Goal: Task Accomplishment & Management: Complete application form

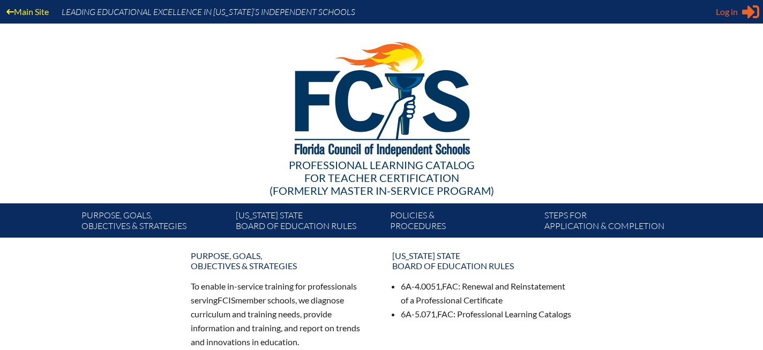
click at [748, 12] on icon at bounding box center [750, 11] width 17 height 13
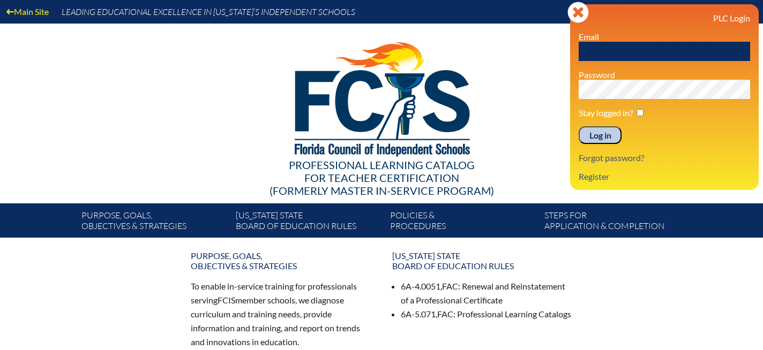
click at [613, 50] on input "text" at bounding box center [664, 51] width 171 height 19
type input "fcismember"
click at [579, 126] on input "Log in" at bounding box center [600, 135] width 43 height 18
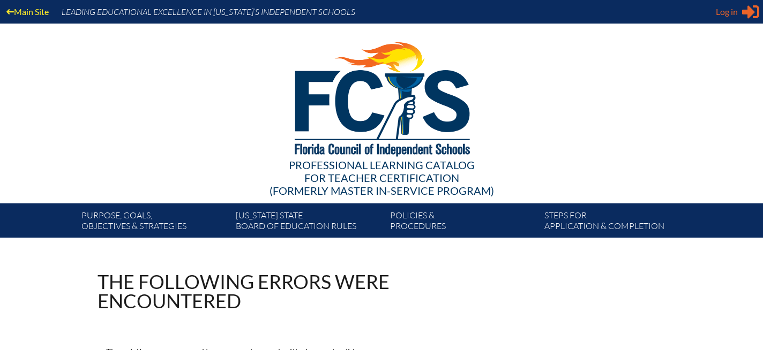
click at [749, 10] on icon at bounding box center [750, 11] width 17 height 13
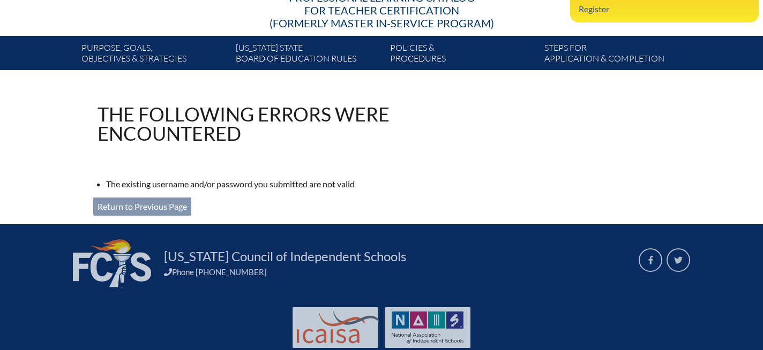
scroll to position [197, 0]
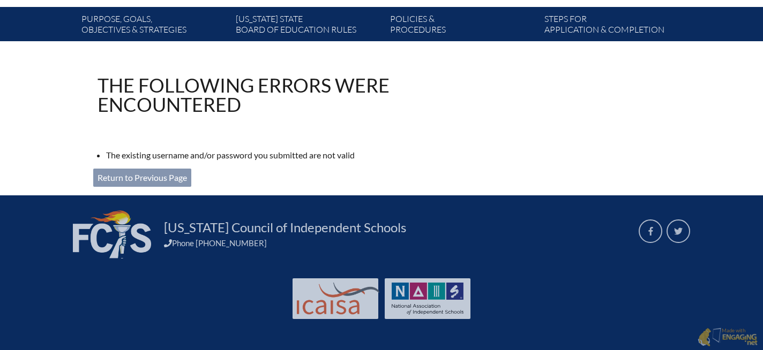
click at [167, 174] on link "Return to Previous Page" at bounding box center [142, 178] width 98 height 18
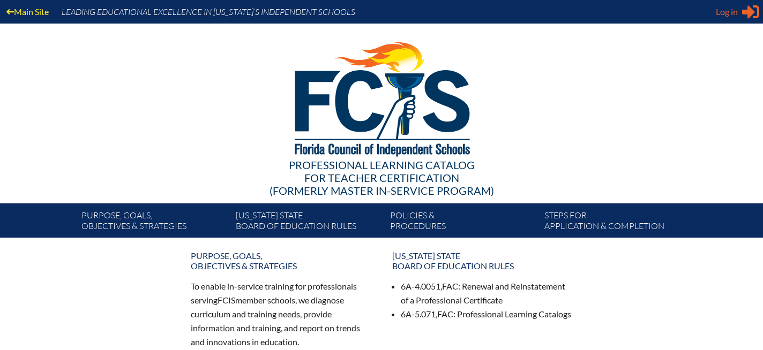
click at [751, 15] on icon at bounding box center [750, 11] width 17 height 13
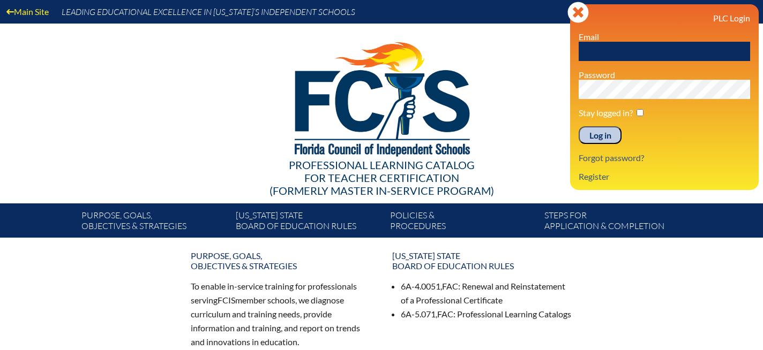
click at [594, 54] on input "text" at bounding box center [664, 51] width 171 height 19
type input "barryconnors"
click at [579, 126] on input "Log in" at bounding box center [600, 135] width 43 height 18
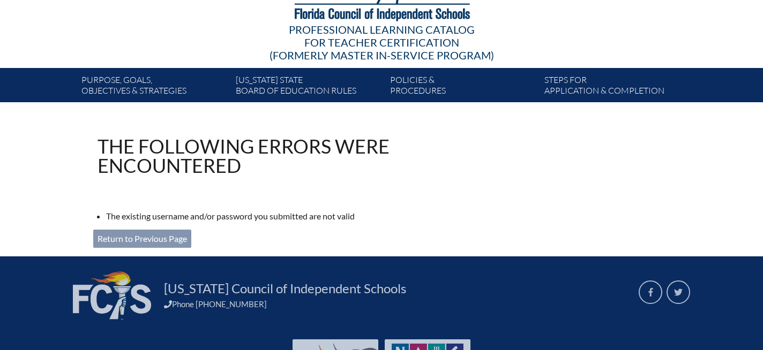
scroll to position [139, 0]
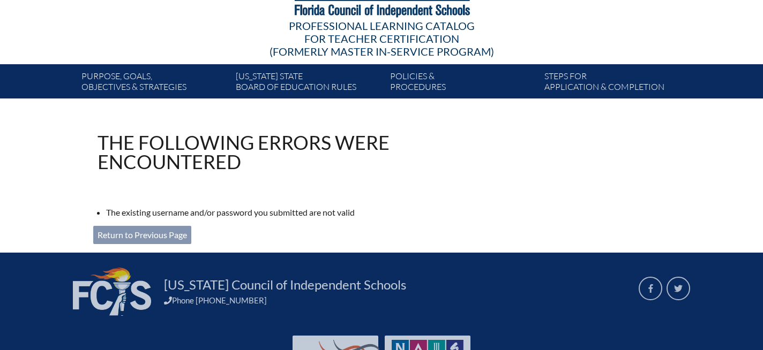
click at [169, 236] on link "Return to Previous Page" at bounding box center [142, 235] width 98 height 18
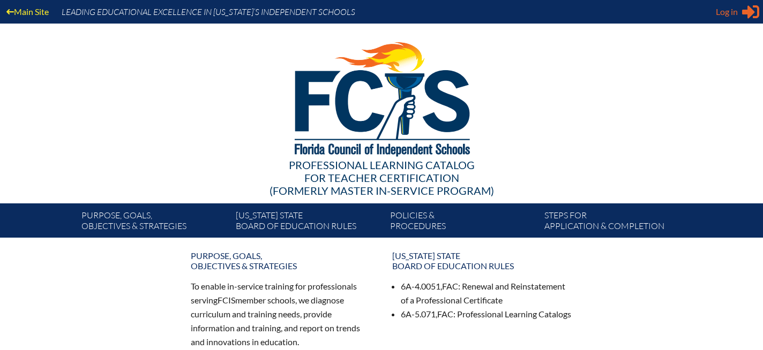
click at [752, 10] on icon at bounding box center [750, 11] width 17 height 13
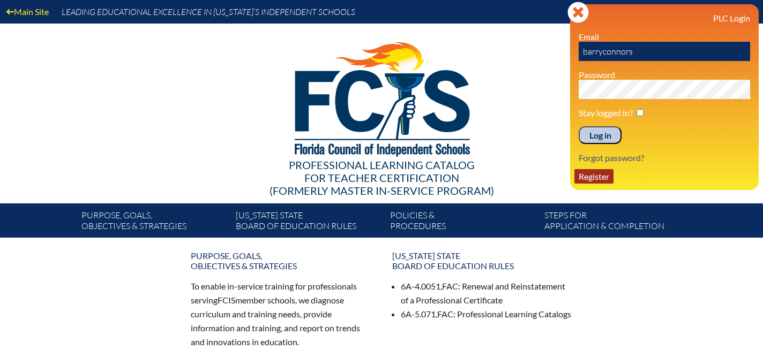
click at [600, 180] on link "Register" at bounding box center [594, 176] width 39 height 14
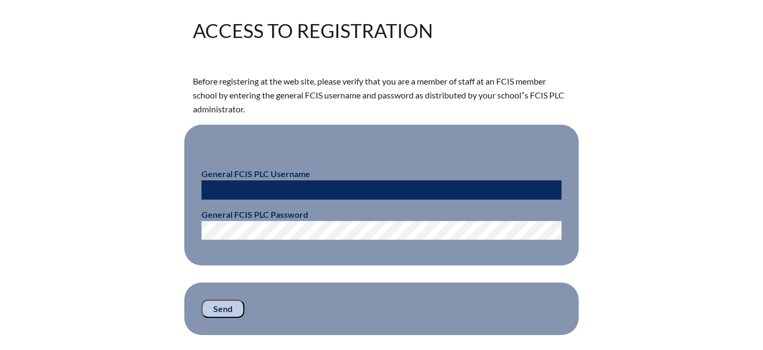
scroll to position [251, 0]
click at [224, 187] on input "text" at bounding box center [382, 190] width 360 height 19
type input "fcismember"
click at [231, 306] on input "Send" at bounding box center [223, 310] width 43 height 18
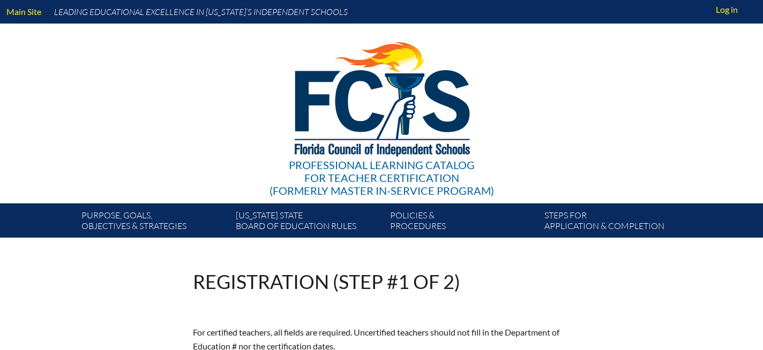
scroll to position [251, 0]
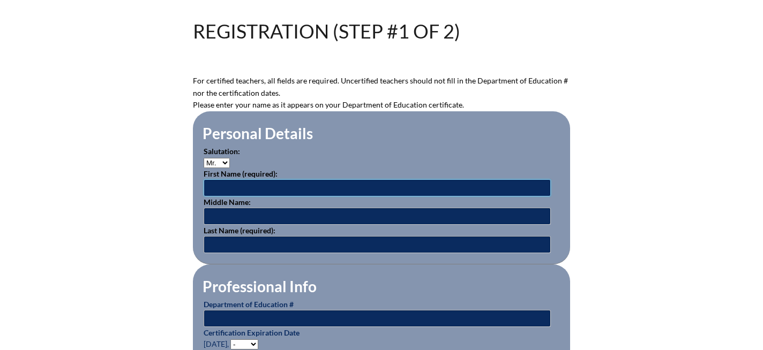
click at [241, 185] on input "text" at bounding box center [377, 188] width 347 height 17
type input "Barry"
type input "Connors"
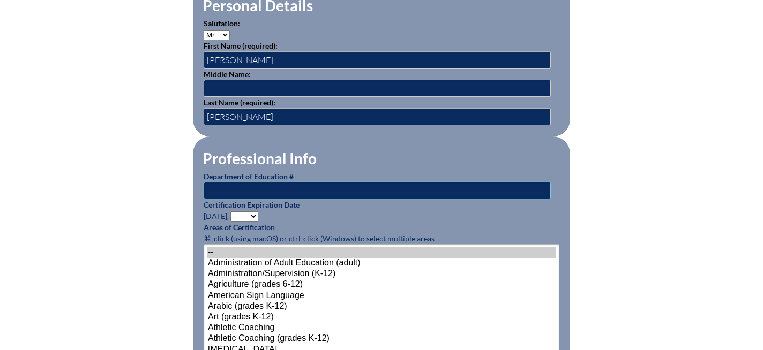
scroll to position [383, 0]
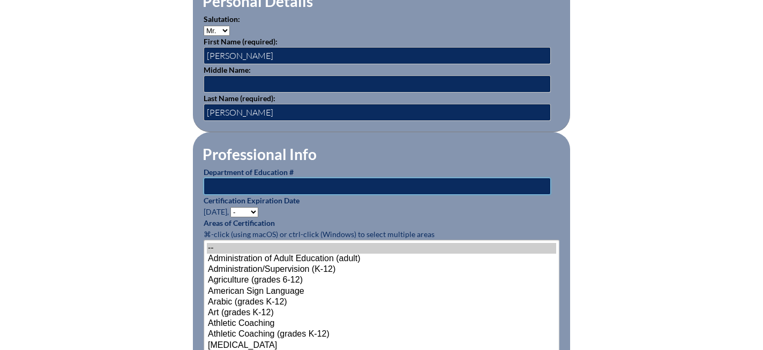
click at [231, 182] on input "text" at bounding box center [377, 186] width 347 height 17
type input "1337138"
click at [255, 212] on select "- 2031 2030 2029 2028 2027 2026 2025 2024 2023 2022 2021 2020 2019 2018 2017 20…" at bounding box center [244, 212] width 28 height 10
select select "2030"
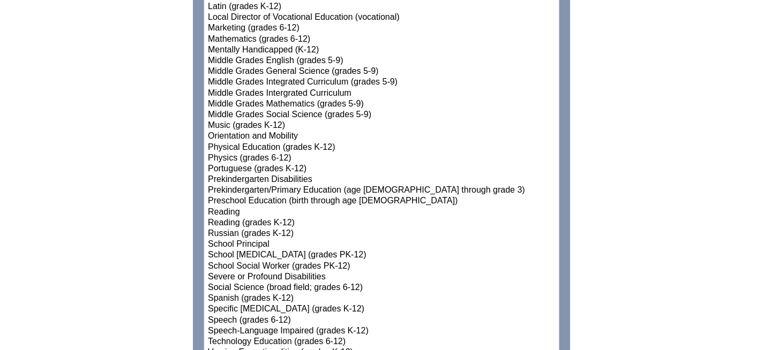
scroll to position [1156, 0]
select select"]"] "15157"
click at [305, 145] on option "Physical Education (grades K-12)" at bounding box center [381, 146] width 349 height 11
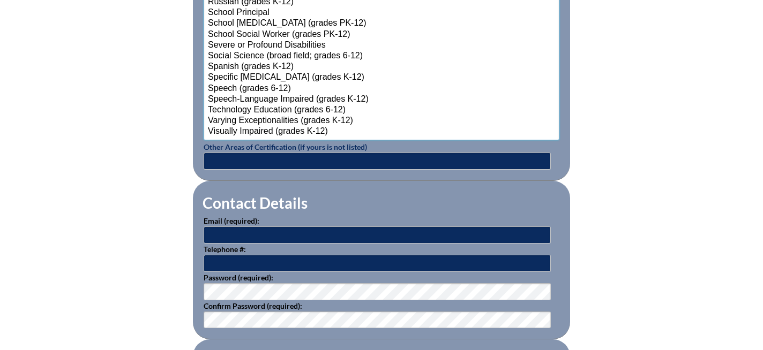
scroll to position [1384, 0]
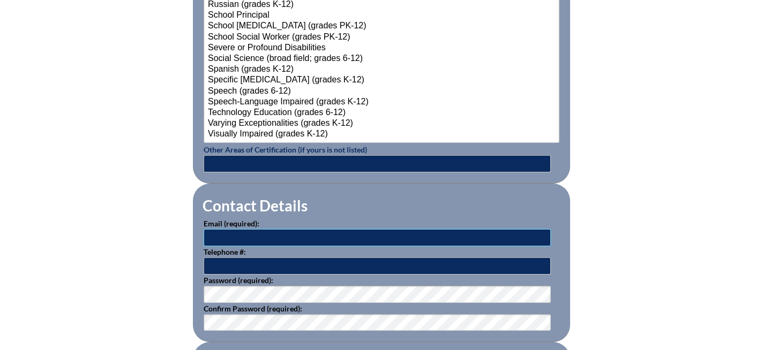
click at [250, 232] on input "text" at bounding box center [377, 237] width 347 height 17
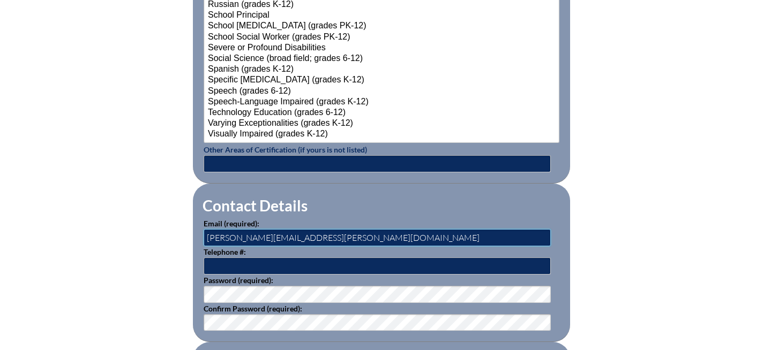
type input "[PERSON_NAME][EMAIL_ADDRESS][PERSON_NAME][DOMAIN_NAME]"
type input "5612102122"
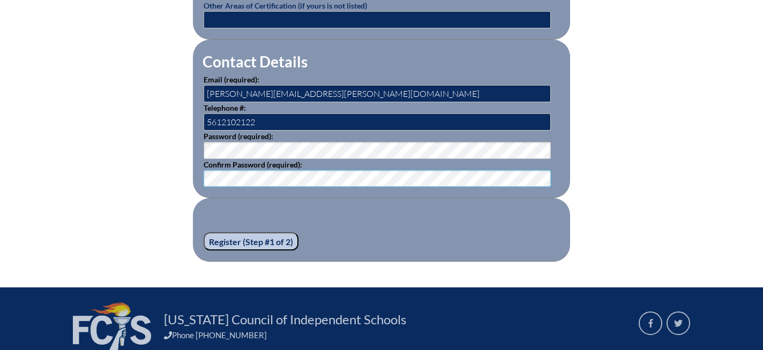
scroll to position [1534, 0]
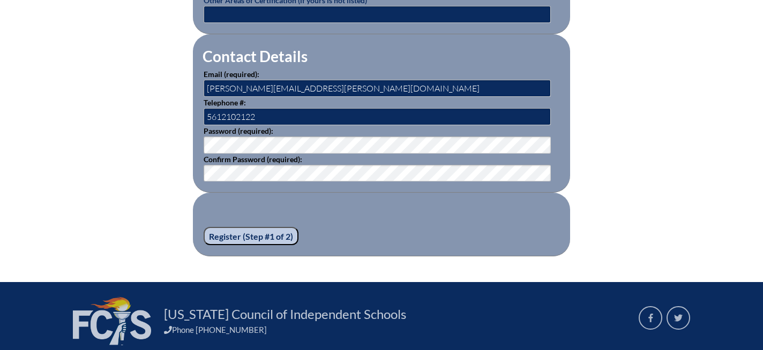
click at [249, 236] on input "Register (Step #1 of 2)" at bounding box center [251, 236] width 95 height 18
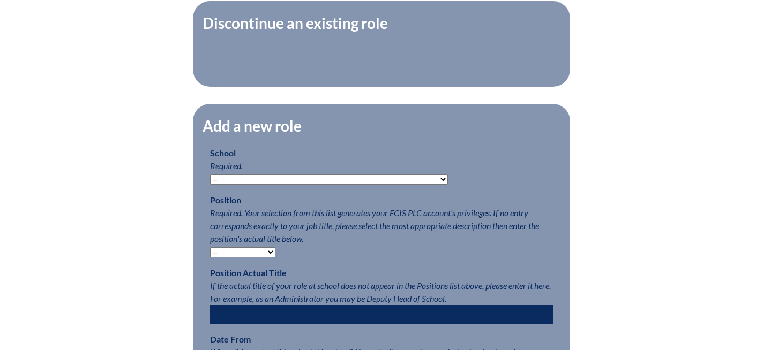
scroll to position [423, 0]
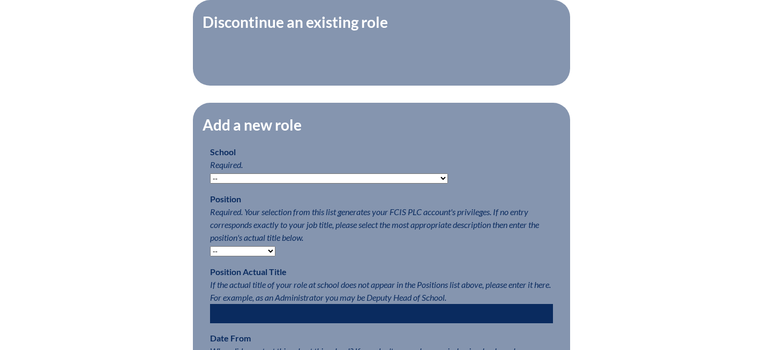
click at [386, 175] on select "-- [MEDICAL_DATA] Inspired Academy Academy at [GEOGRAPHIC_DATA] Academy at the …" at bounding box center [329, 179] width 238 height 10
select select "20332"
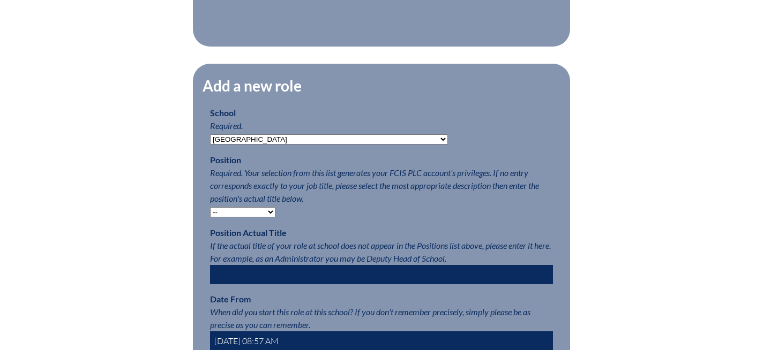
scroll to position [463, 0]
click at [272, 211] on select "-- Teacher PLC Coordinator Head of School Administrator" at bounding box center [242, 212] width 65 height 10
select select "20535"
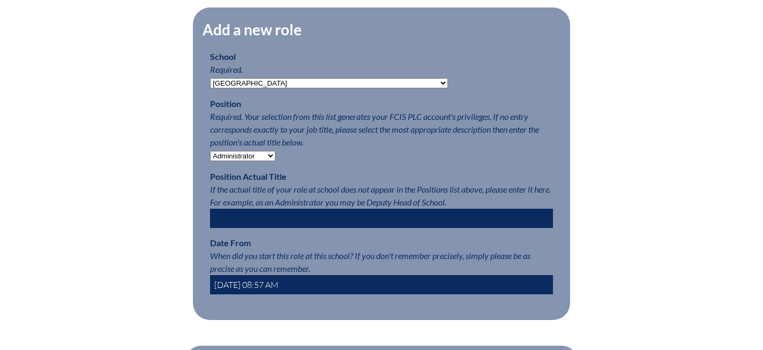
scroll to position [520, 0]
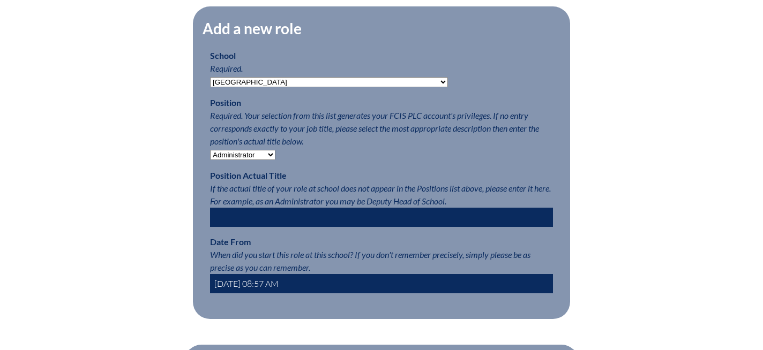
click at [249, 222] on input "text" at bounding box center [381, 217] width 343 height 19
type input "A"
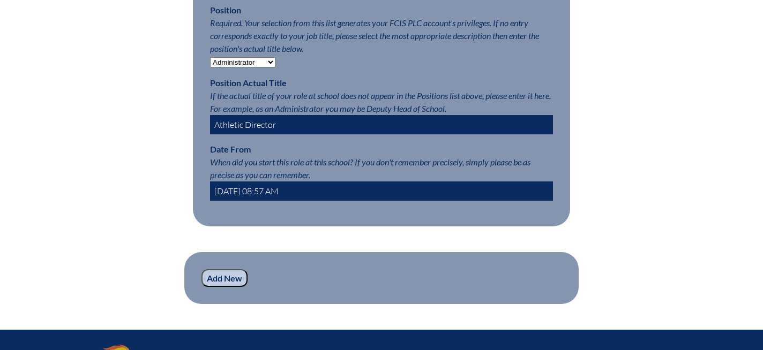
scroll to position [617, 0]
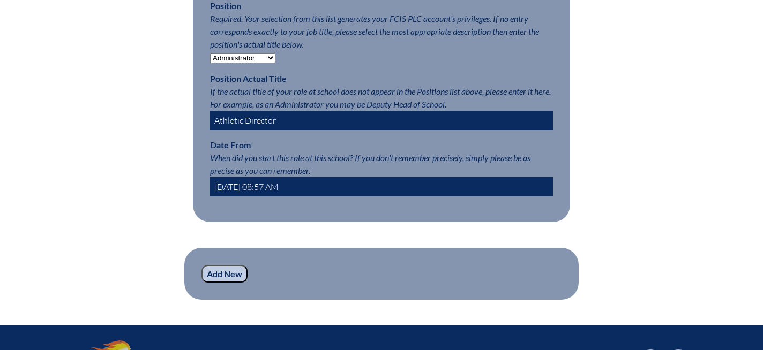
type input "Athletic Director"
click at [234, 185] on input "2025-09-11 08:57 AM" at bounding box center [381, 186] width 343 height 19
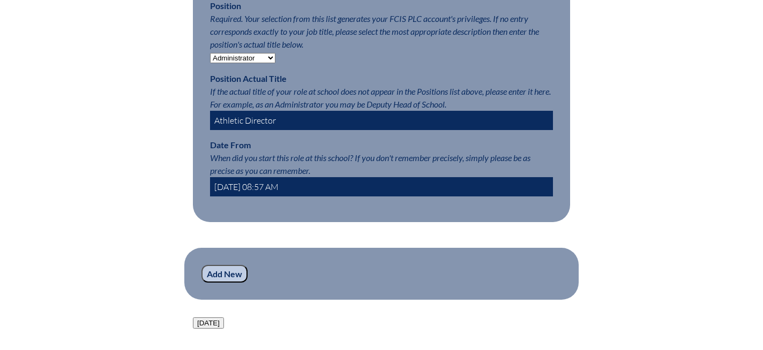
type input "2024-07-01 08:57 AM"
click at [220, 273] on input "Add New" at bounding box center [225, 274] width 46 height 18
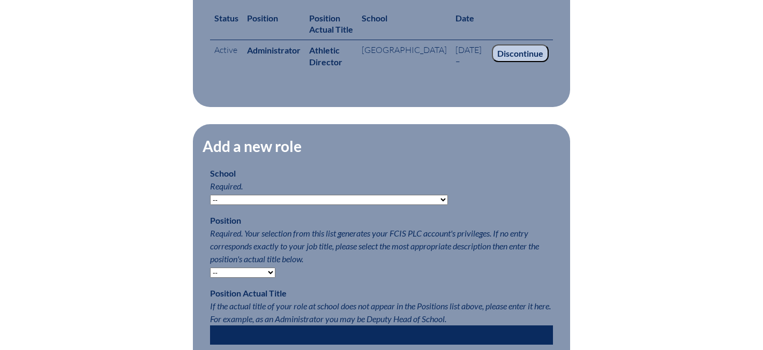
scroll to position [445, 0]
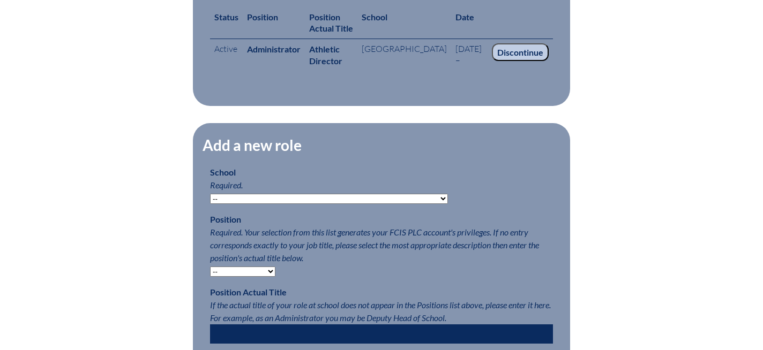
click at [387, 195] on select "-- Autism Inspired Academy Academy at Ocean Reef Academy at the Lakes Academy P…" at bounding box center [329, 199] width 238 height 10
select select "20332"
click at [271, 269] on select "-- Teacher PLC Coordinator Head of School Administrator" at bounding box center [242, 272] width 65 height 10
select select "20535"
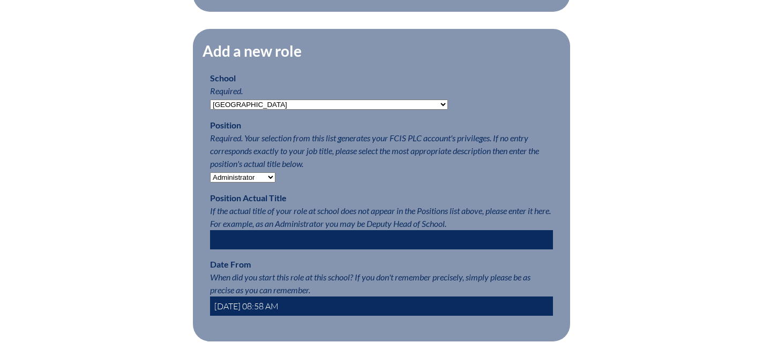
scroll to position [562, 0]
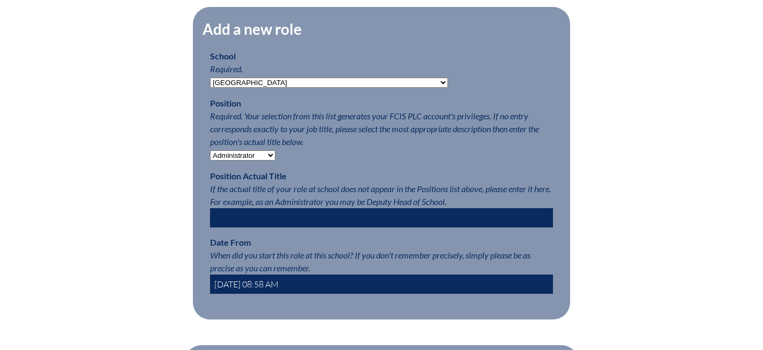
click at [244, 219] on input "text" at bounding box center [381, 217] width 343 height 19
type input "Athletic Director"
click at [233, 282] on input "2025-09-11 08:58 AM" at bounding box center [381, 284] width 343 height 19
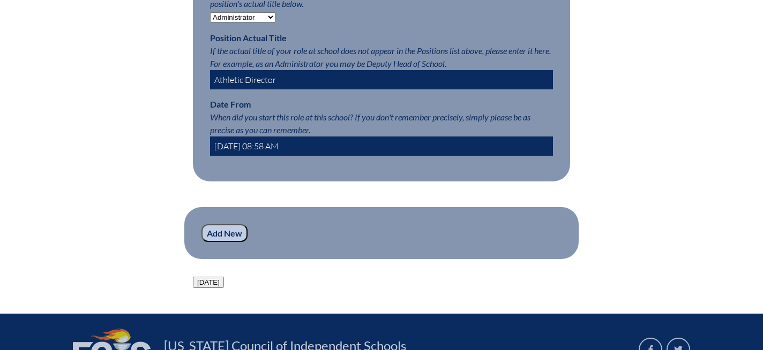
scroll to position [713, 0]
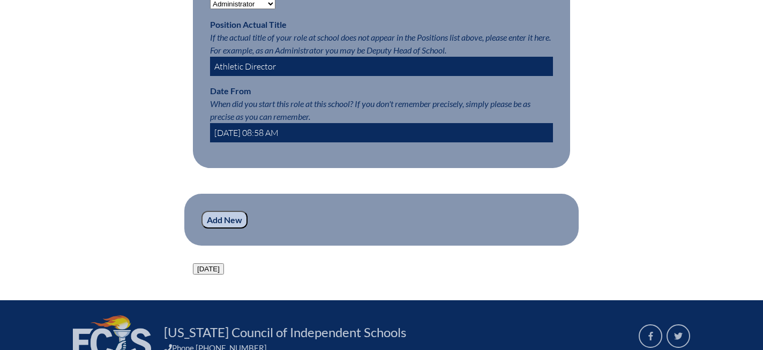
type input "2024-07-11 08:58 AM"
click at [226, 216] on input "Add New" at bounding box center [225, 220] width 46 height 18
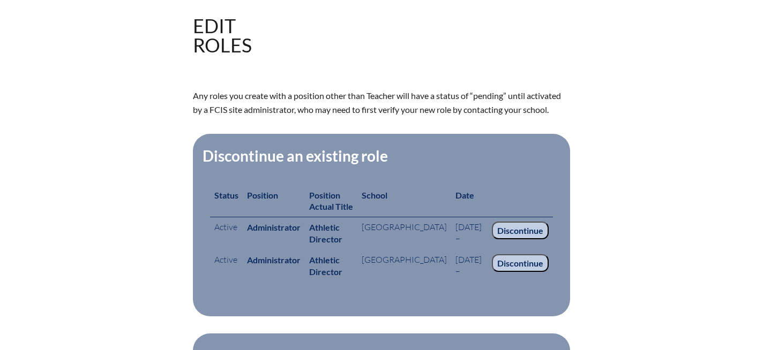
scroll to position [269, 0]
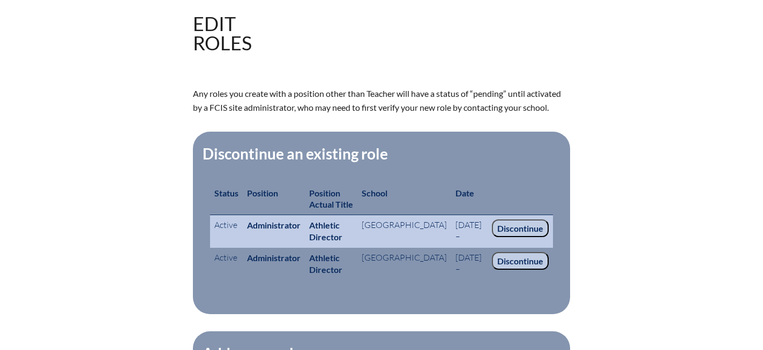
click at [525, 226] on input "Discontinue" at bounding box center [520, 229] width 57 height 18
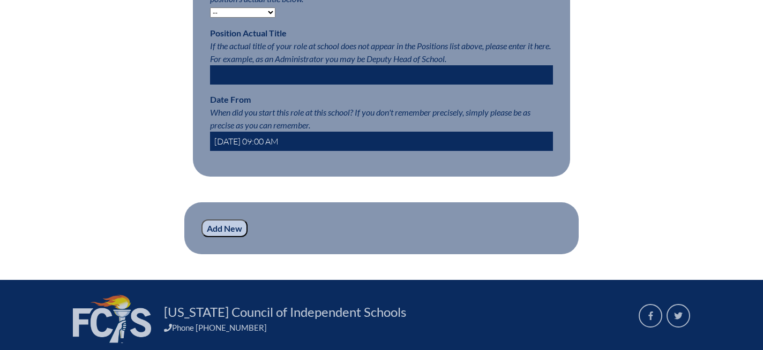
scroll to position [706, 0]
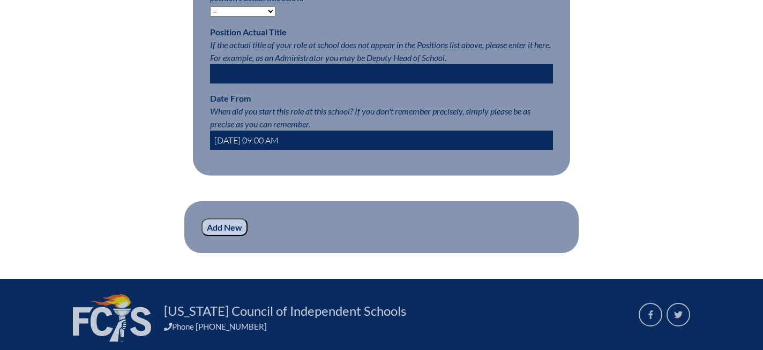
click at [229, 222] on input "Add New" at bounding box center [225, 228] width 46 height 18
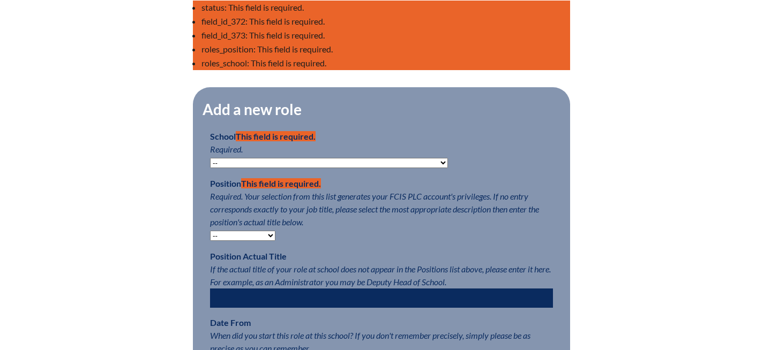
scroll to position [595, 0]
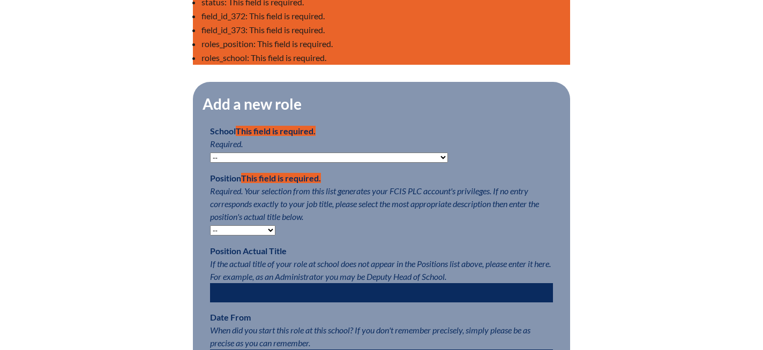
click at [386, 154] on select "-- [MEDICAL_DATA] Inspired Academy Academy at [GEOGRAPHIC_DATA] Academy at the …" at bounding box center [329, 158] width 238 height 10
select select "20332"
click at [271, 226] on select "-- Teacher PLC Coordinator Head of School Administrator" at bounding box center [242, 231] width 65 height 10
select select "20535"
click at [236, 290] on input "text" at bounding box center [381, 293] width 343 height 19
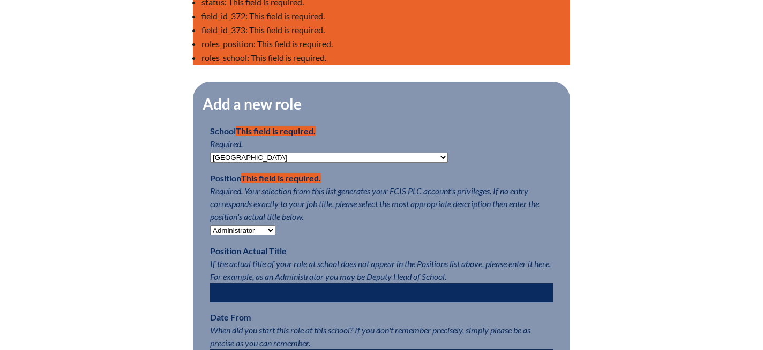
type input "Athletic Director"
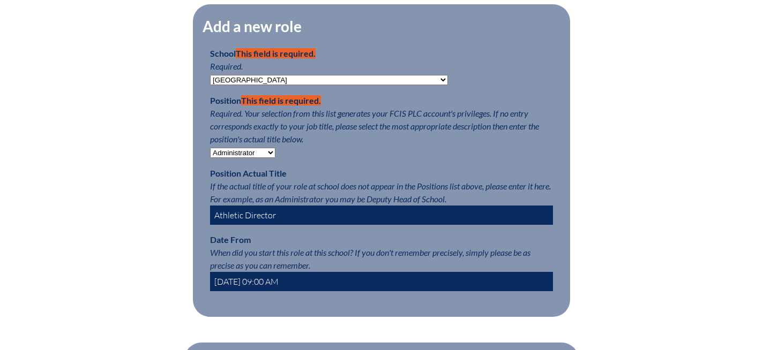
click at [245, 279] on input "2025-09-11 09:00 AM" at bounding box center [381, 281] width 343 height 19
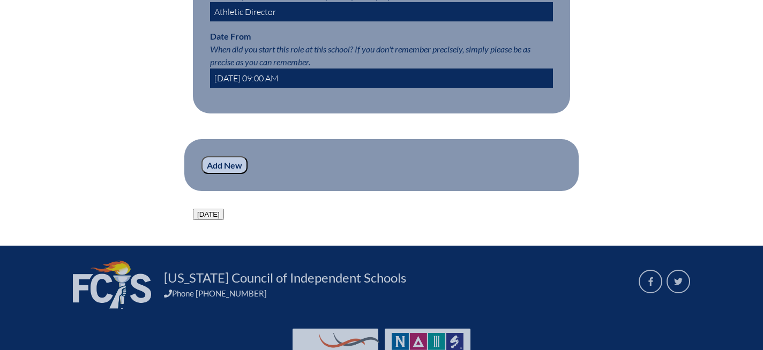
scroll to position [885, 0]
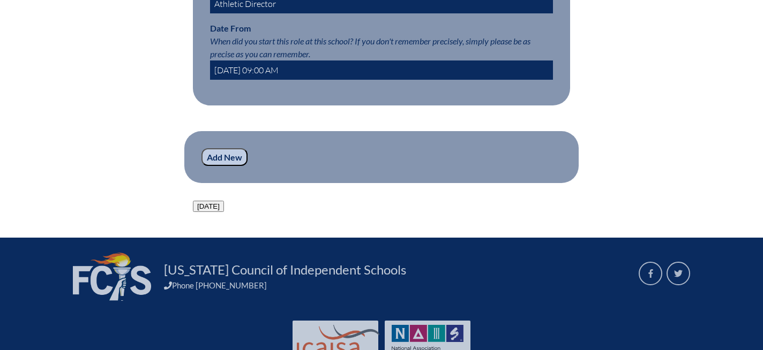
click at [207, 201] on button "Today" at bounding box center [208, 206] width 31 height 11
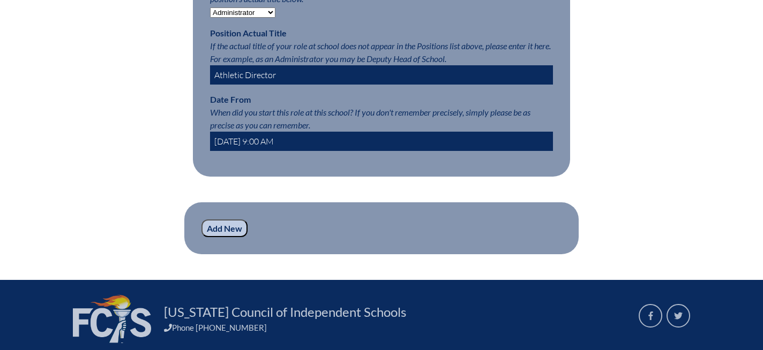
scroll to position [812, 0]
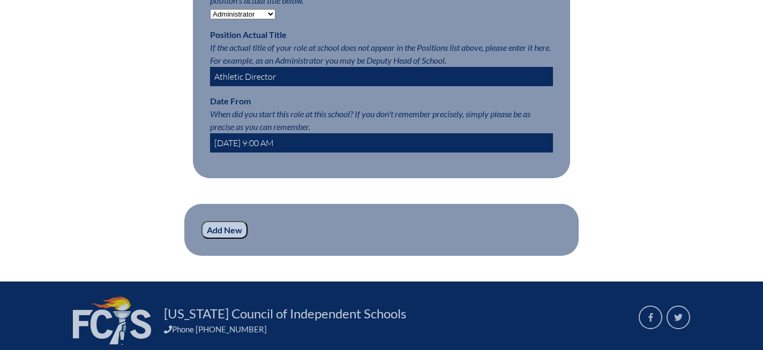
click at [234, 140] on input "2025-09-11 9:00 AM" at bounding box center [381, 142] width 343 height 19
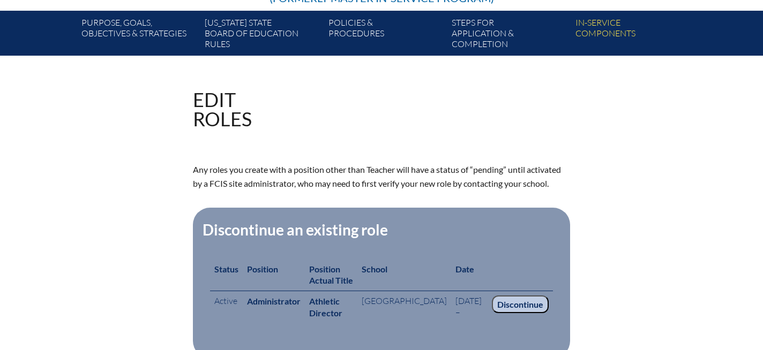
scroll to position [197, 0]
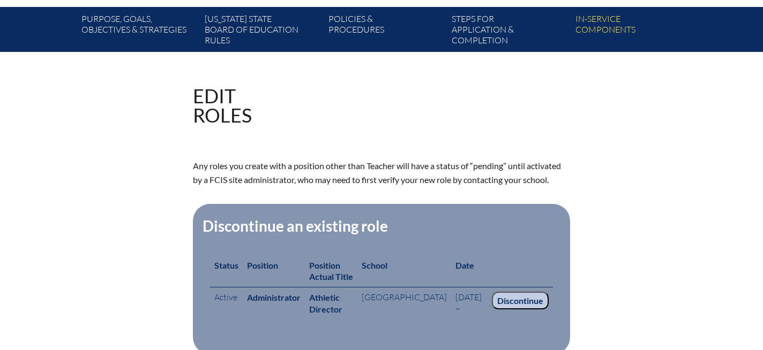
type input "2024-07-01 9:00 AM"
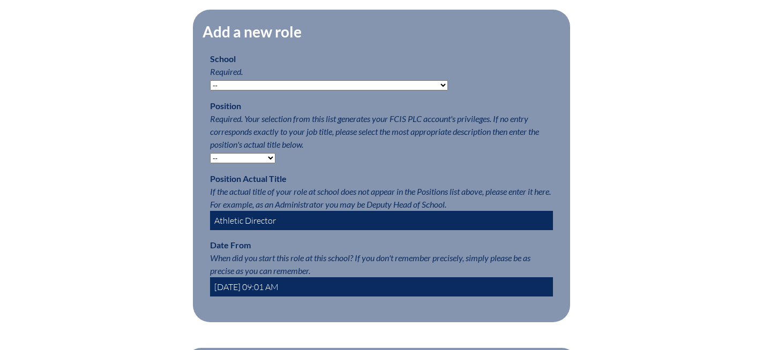
scroll to position [611, 0]
click at [389, 84] on select "-- [MEDICAL_DATA] Inspired Academy Academy at [GEOGRAPHIC_DATA] Academy at the …" at bounding box center [329, 86] width 238 height 10
select select "20332"
click at [267, 156] on select "-- Teacher PLC Coordinator Head of School Administrator" at bounding box center [242, 159] width 65 height 10
select select "20535"
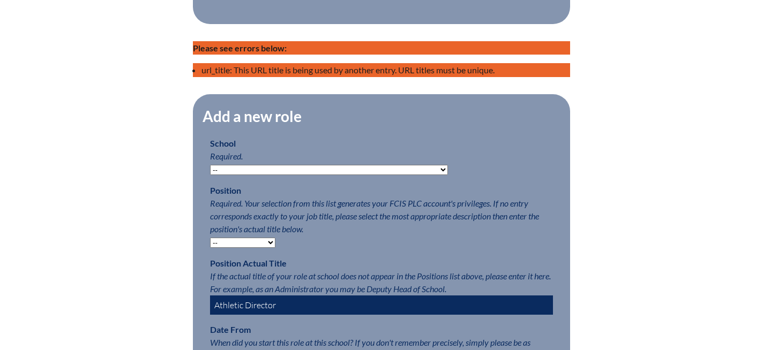
scroll to position [420, 0]
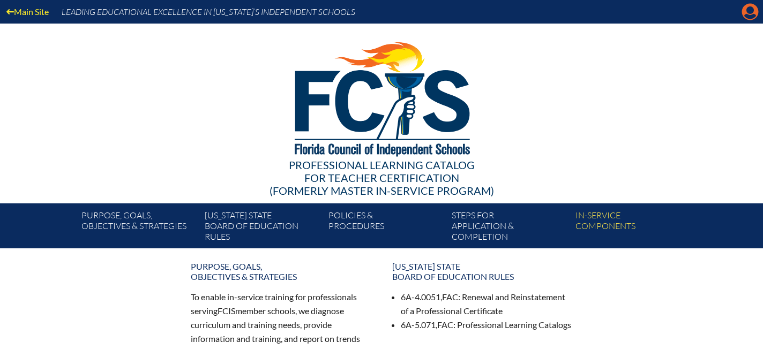
click at [747, 13] on icon "Manage account" at bounding box center [750, 11] width 17 height 17
